Goal: Task Accomplishment & Management: Use online tool/utility

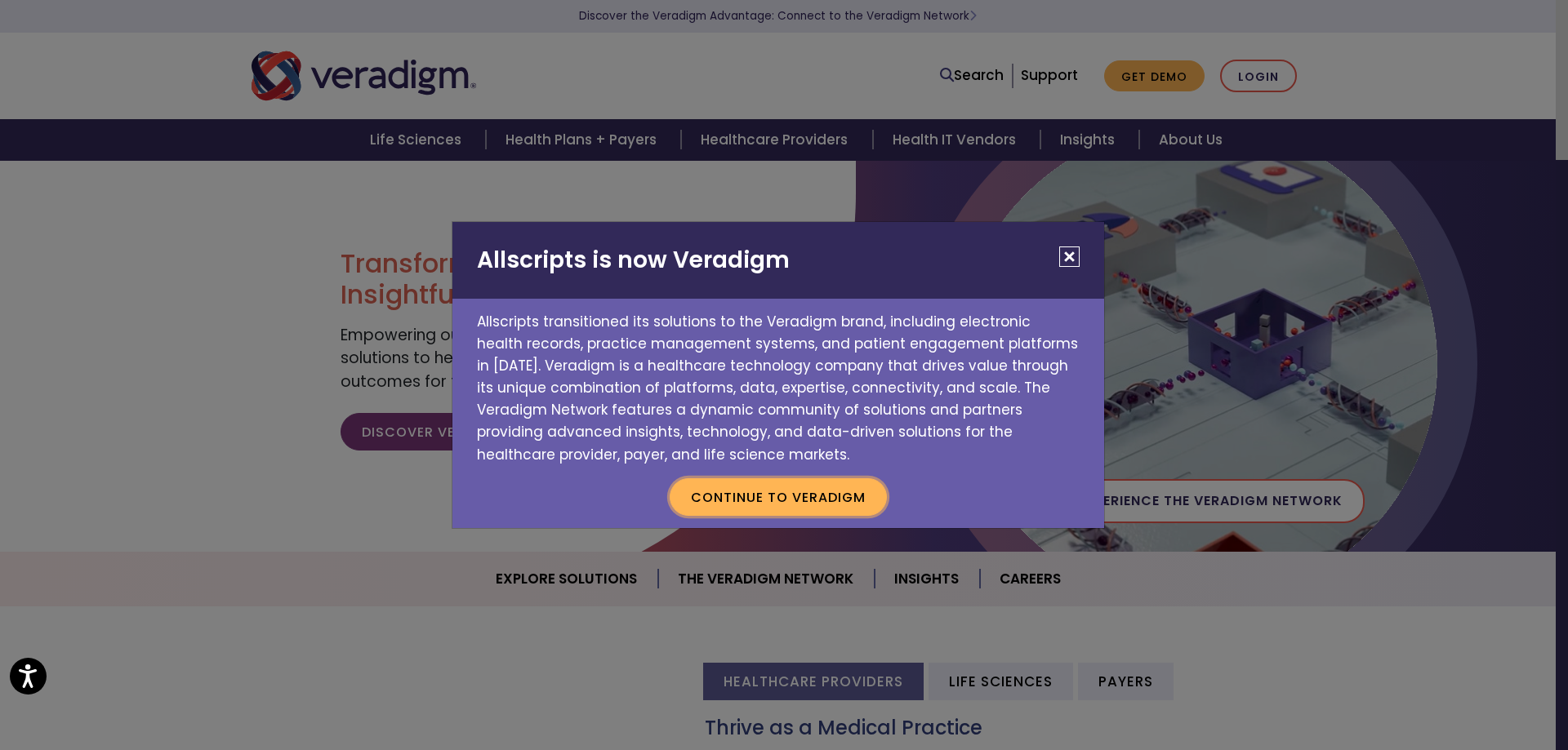
click at [802, 488] on button "Continue to Veradigm" at bounding box center [779, 497] width 217 height 38
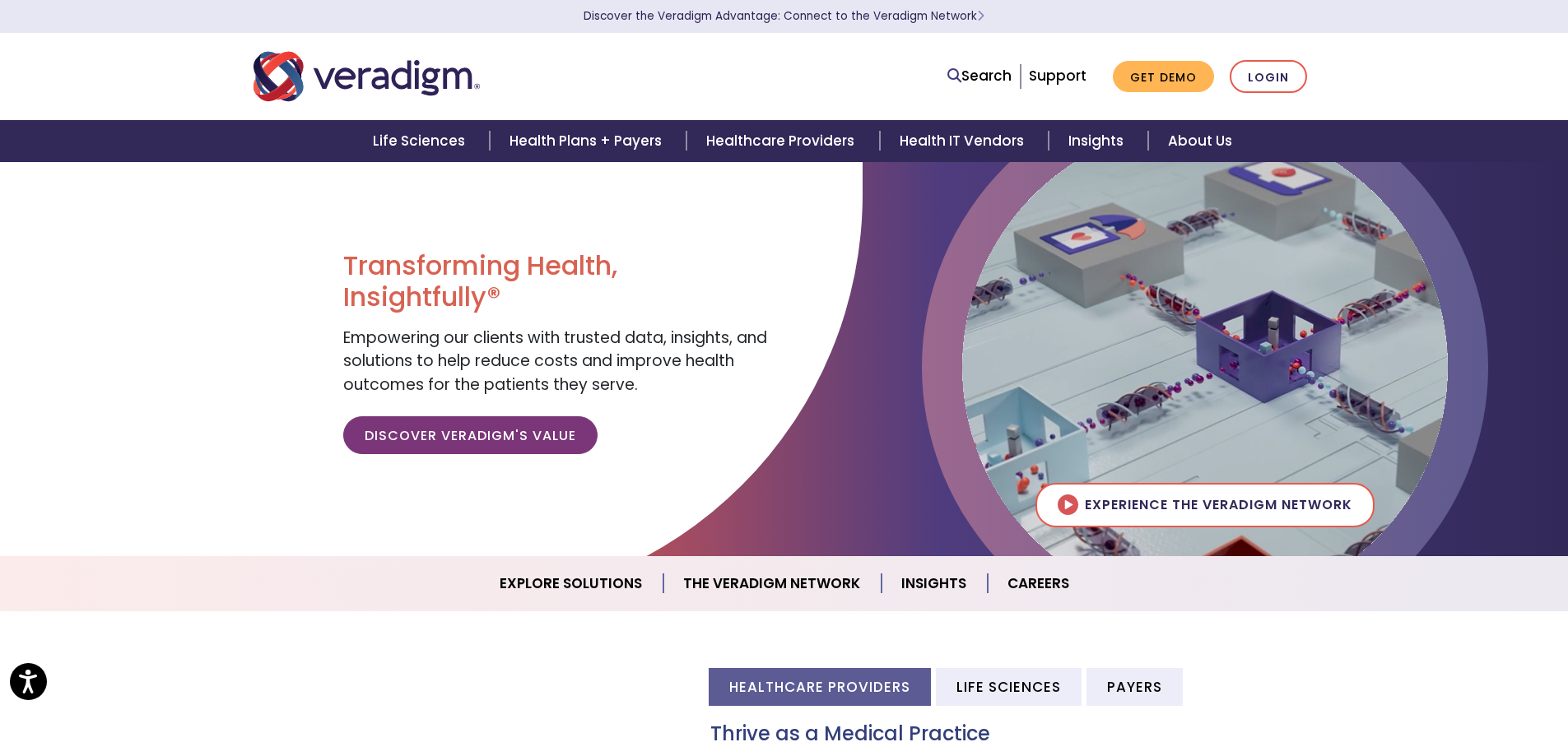
click at [1264, 93] on div "Search Support Get Demo Login" at bounding box center [784, 76] width 1086 height 54
click at [1267, 78] on link "Login" at bounding box center [1268, 77] width 77 height 34
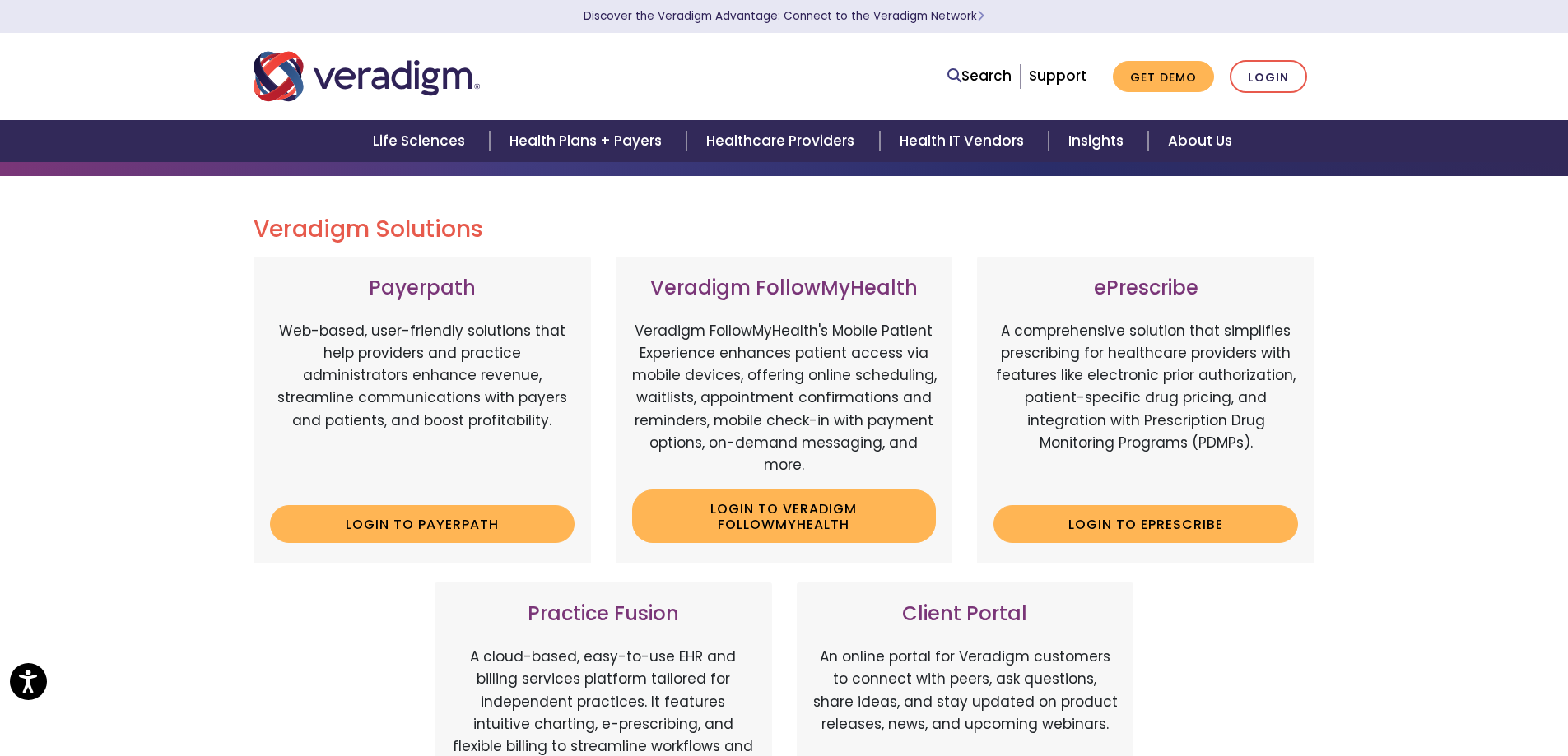
scroll to position [493, 0]
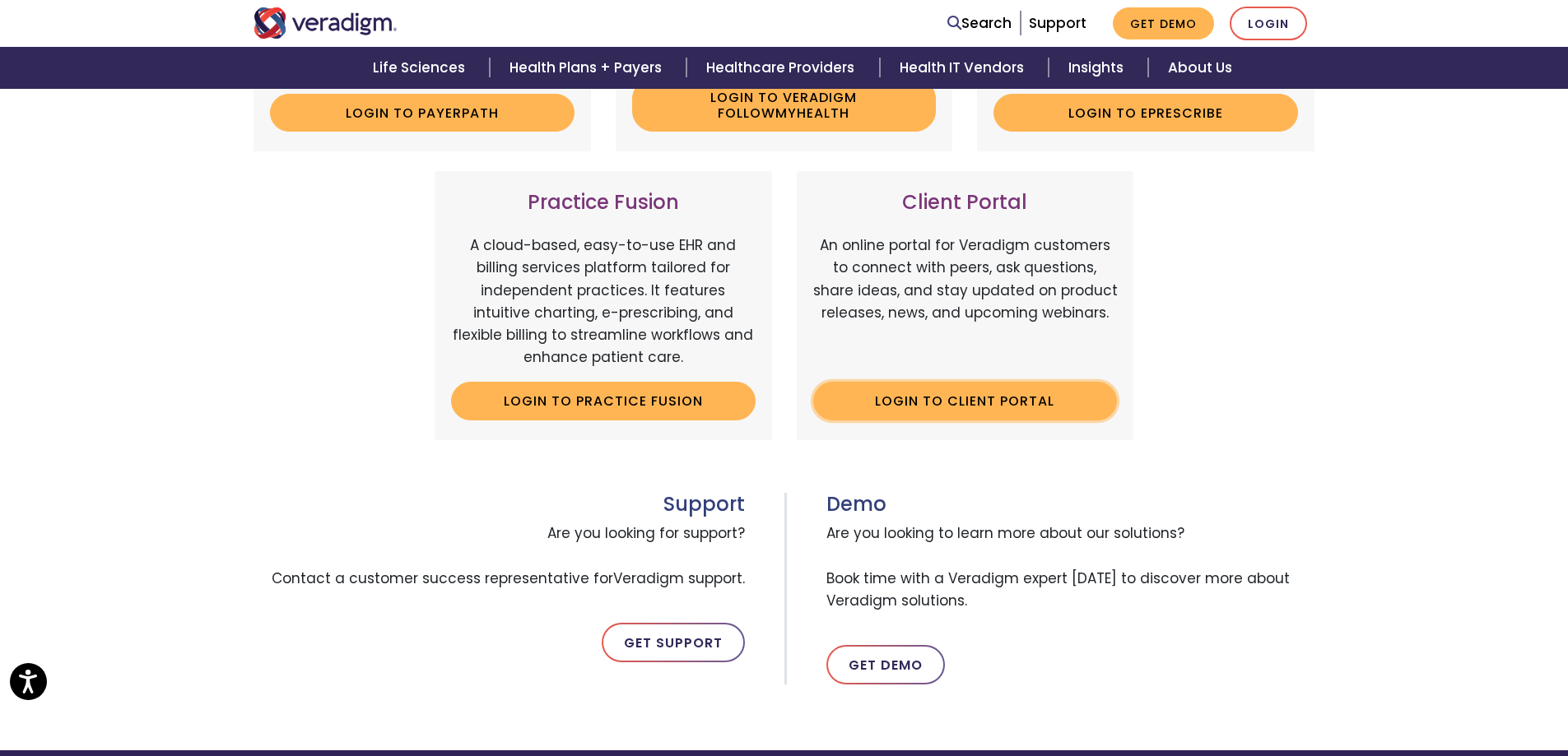
click at [926, 403] on link "Login to Client Portal" at bounding box center [965, 401] width 305 height 38
click at [1003, 410] on link "Login to Client Portal" at bounding box center [965, 401] width 305 height 38
